Goal: Task Accomplishment & Management: Use online tool/utility

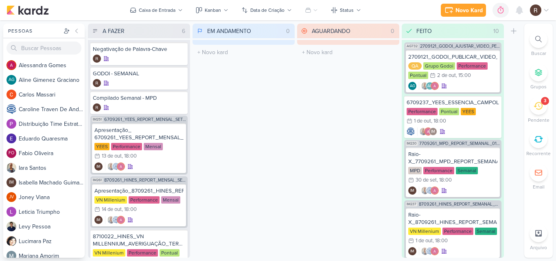
click at [541, 103] on div "3" at bounding box center [545, 101] width 8 height 8
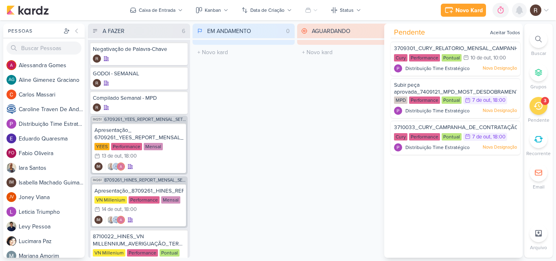
click at [519, 14] on icon at bounding box center [519, 10] width 10 height 10
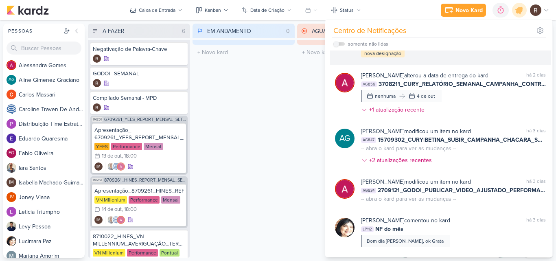
scroll to position [203, 0]
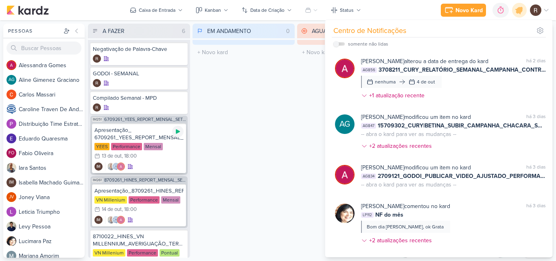
click at [179, 135] on div at bounding box center [177, 131] width 11 height 11
click at [287, 92] on div "EM ANDAMENTO 0 Mover Para Esquerda Mover Para Direita Deletar O título do kard …" at bounding box center [243, 141] width 102 height 234
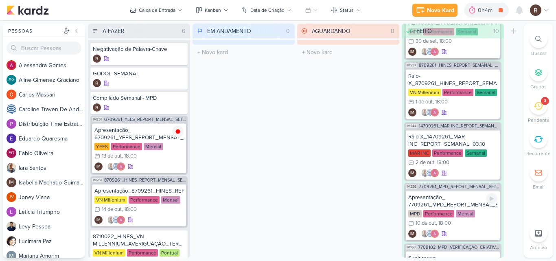
scroll to position [0, 0]
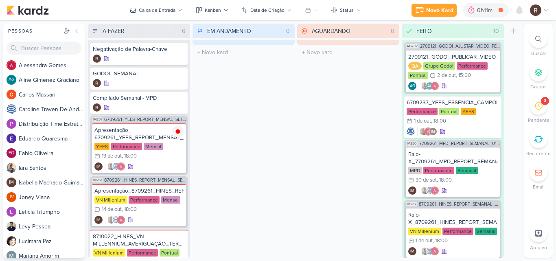
click at [268, 148] on div "EM ANDAMENTO 0 Mover Para Esquerda Mover Para Direita Deletar O título do kard …" at bounding box center [243, 141] width 102 height 234
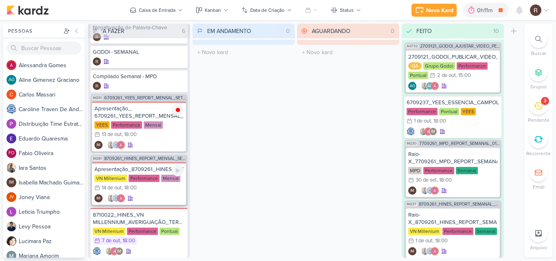
scroll to position [39, 0]
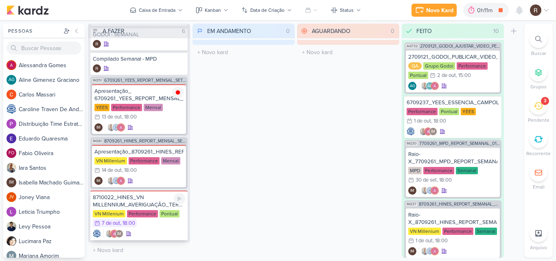
click at [152, 205] on div "8710022_HINES_VN MILLENNIUM_AVERIGUAÇÃO_TERMOS_GOOGLE ADS" at bounding box center [139, 201] width 92 height 15
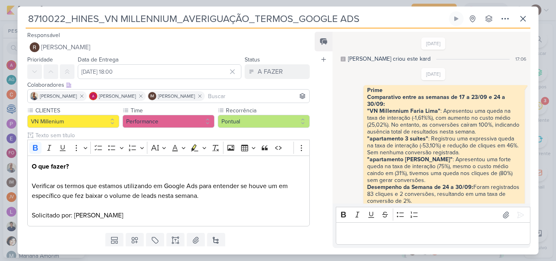
scroll to position [288, 0]
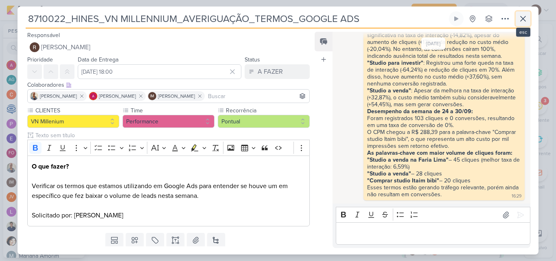
click at [517, 20] on button at bounding box center [522, 18] width 15 height 15
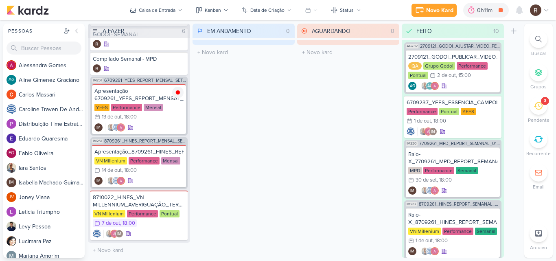
click at [149, 142] on span "8709261_HINES_REPORT_MENSAL_SETEMBRO" at bounding box center [145, 141] width 82 height 4
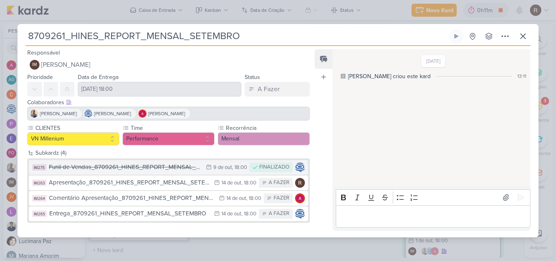
click at [181, 166] on div "Funil de Vendas_8709261_HINES_REPORT_MENSAL_SETEMBRO" at bounding box center [125, 166] width 153 height 9
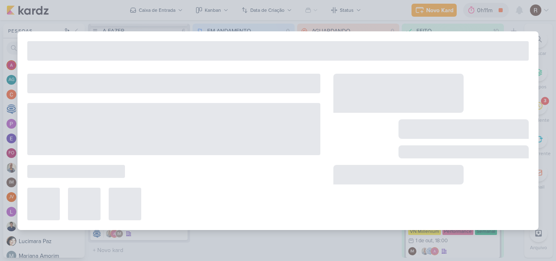
type input "Funil de Vendas_8709261_HINES_REPORT_MENSAL_SETEMBRO"
type input "9 de outubro de 2025 às 18:00"
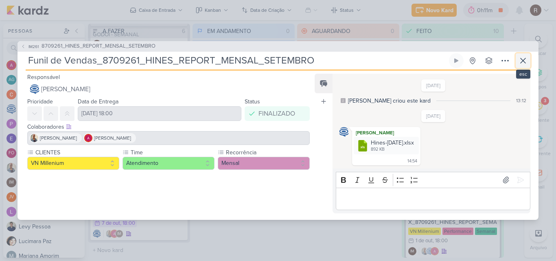
click at [520, 60] on icon at bounding box center [523, 61] width 10 height 10
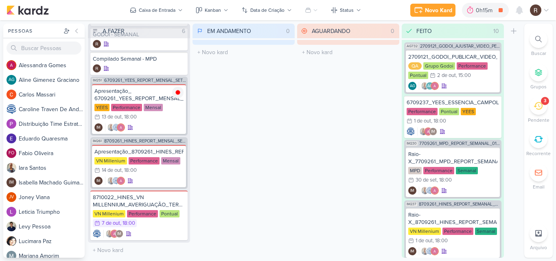
click at [270, 122] on div "EM ANDAMENTO 0 Mover Para Esquerda Mover Para Direita Deletar O título do kard …" at bounding box center [243, 141] width 102 height 234
click at [537, 104] on icon at bounding box center [537, 105] width 9 height 9
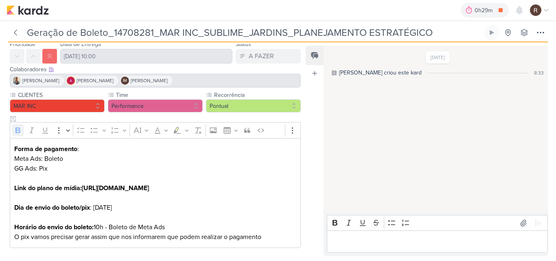
scroll to position [49, 0]
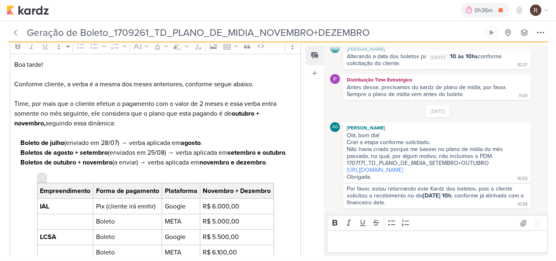
scroll to position [132, 0]
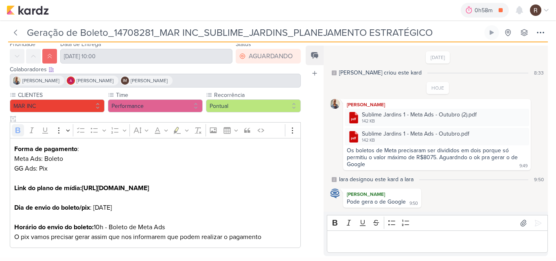
scroll to position [45, 0]
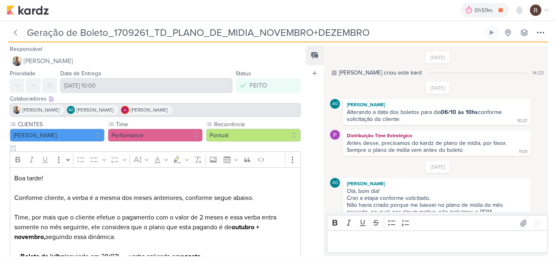
scroll to position [182, 0]
